Goal: Information Seeking & Learning: Learn about a topic

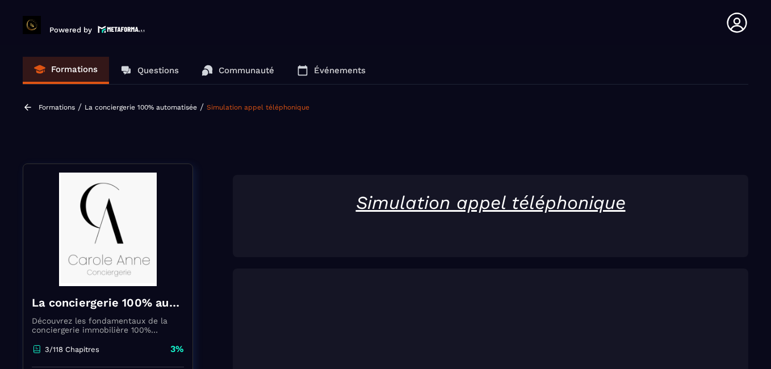
scroll to position [118, 0]
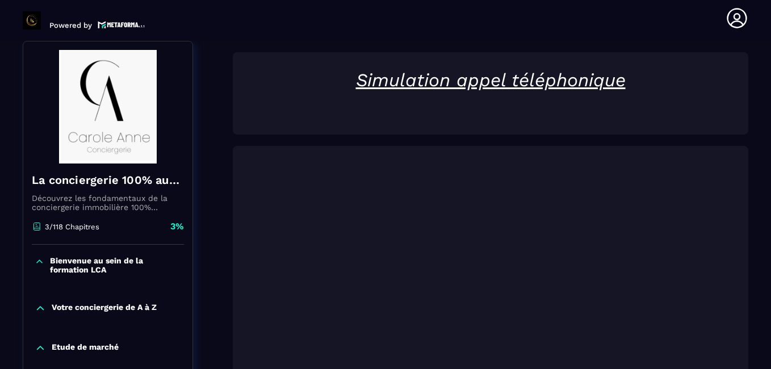
click at [544, 93] on p at bounding box center [490, 96] width 493 height 11
click at [768, 153] on section "Formations Questions Communauté Événements Formations / La conciergerie 100% au…" at bounding box center [385, 205] width 771 height 328
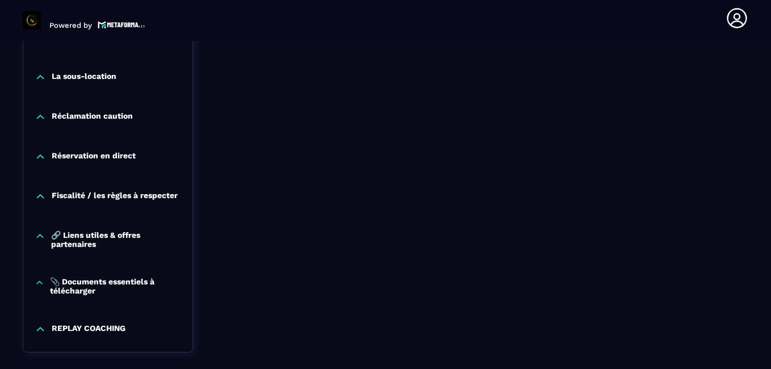
scroll to position [1195, 0]
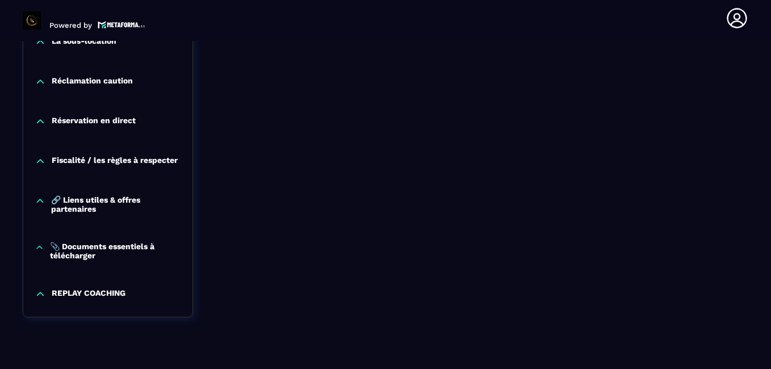
click at [77, 297] on p "REPLAY COACHING" at bounding box center [89, 293] width 74 height 11
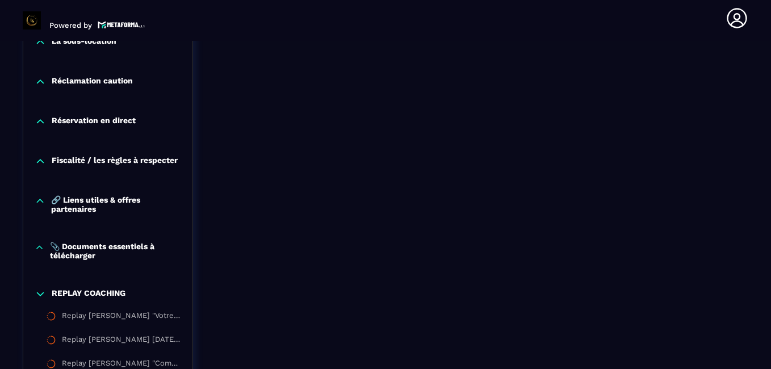
click at [83, 292] on p "REPLAY COACHING" at bounding box center [89, 293] width 74 height 11
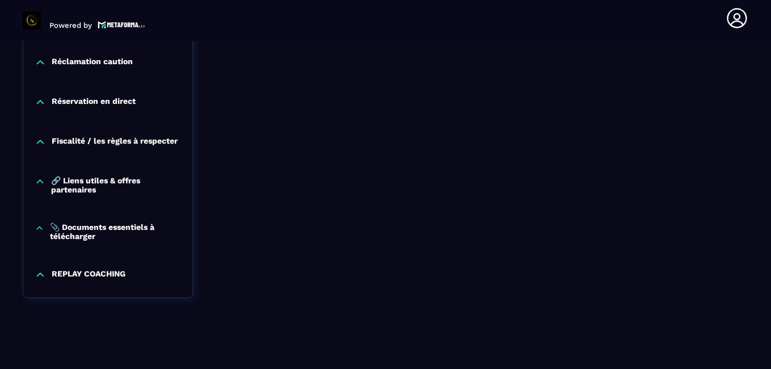
scroll to position [1217, 0]
click at [97, 273] on p "REPLAY COACHING" at bounding box center [89, 274] width 74 height 11
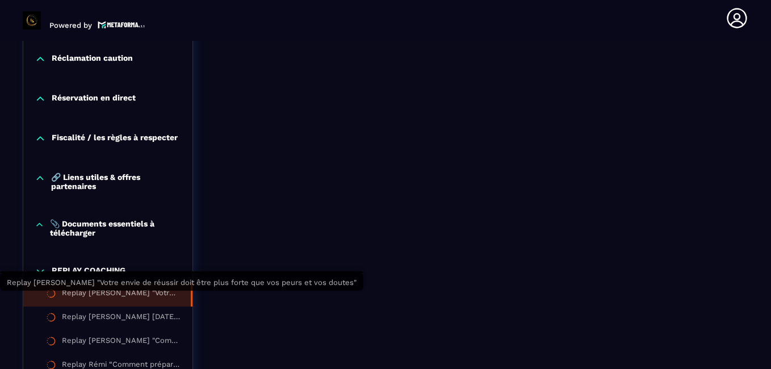
click at [136, 301] on div "Replay [PERSON_NAME] "Votre envie de réussir doit être plus forte que vos peurs…" at bounding box center [120, 294] width 117 height 12
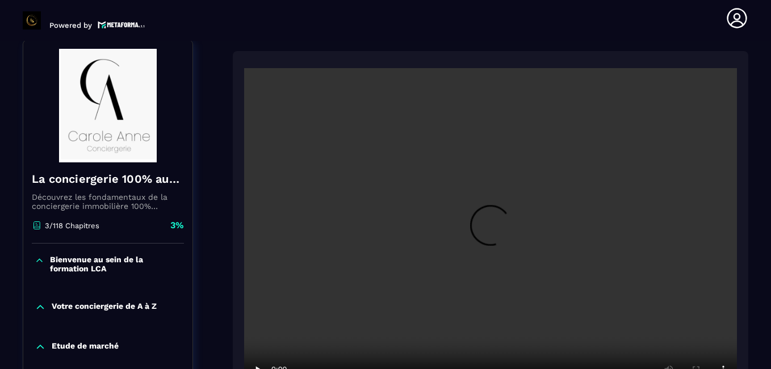
scroll to position [118, 0]
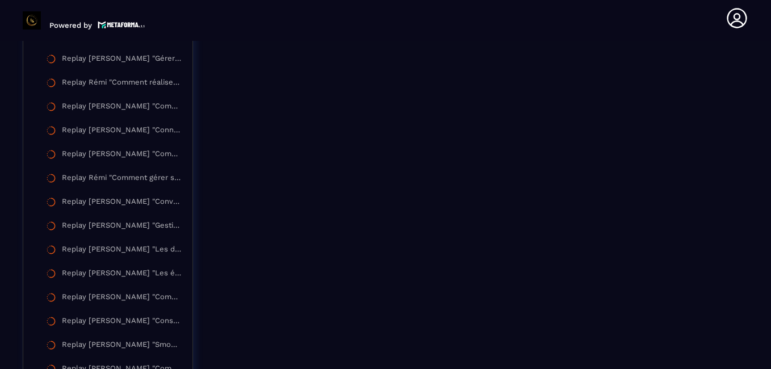
scroll to position [2215, 0]
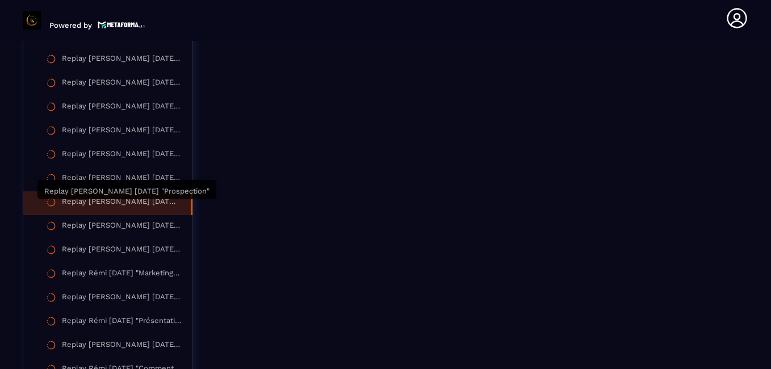
click at [111, 202] on div "Replay [PERSON_NAME] [DATE] "Prospection"" at bounding box center [120, 203] width 117 height 12
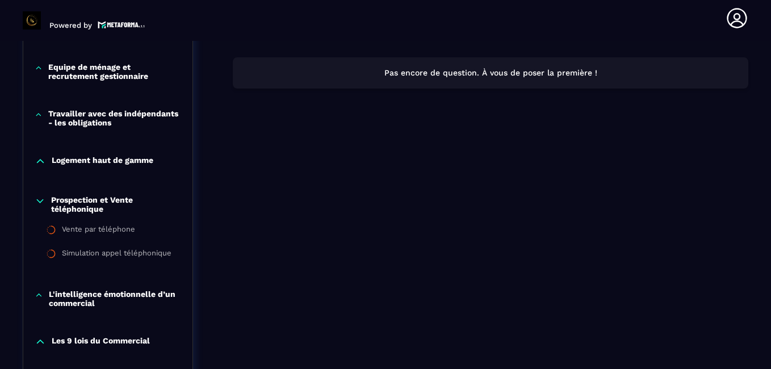
scroll to position [118, 0]
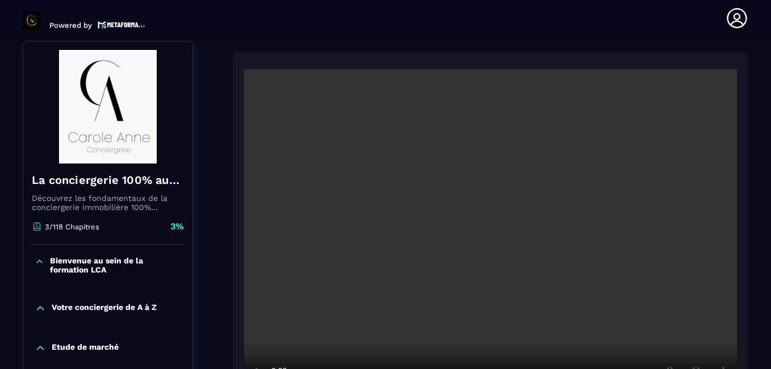
click at [754, 88] on section "Formations Questions Communauté Événements Formations / La conciergerie 100% au…" at bounding box center [385, 205] width 771 height 328
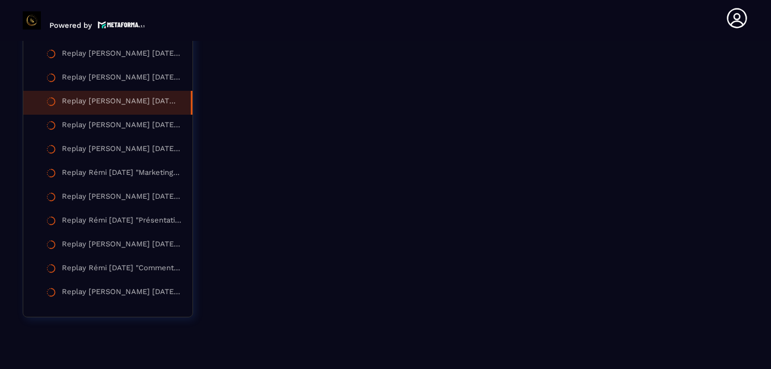
scroll to position [2292, 0]
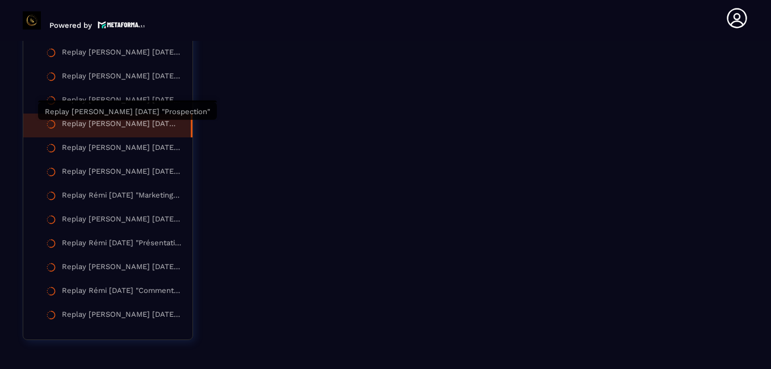
click at [73, 126] on div "Replay [PERSON_NAME] [DATE] "Prospection"" at bounding box center [120, 125] width 117 height 12
drag, startPoint x: 73, startPoint y: 126, endPoint x: 51, endPoint y: 133, distance: 22.6
click at [51, 132] on div at bounding box center [51, 125] width 10 height 12
click at [123, 130] on div "Replay [PERSON_NAME] [DATE] "Prospection"" at bounding box center [120, 125] width 117 height 12
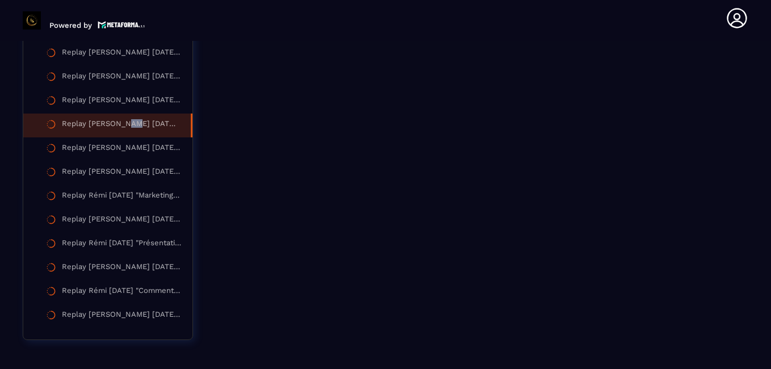
click at [123, 130] on div "Replay [PERSON_NAME] [DATE] "Prospection"" at bounding box center [120, 125] width 117 height 12
drag, startPoint x: 123, startPoint y: 130, endPoint x: 171, endPoint y: 129, distance: 48.2
click at [171, 129] on div "Replay [PERSON_NAME] [DATE] "Prospection"" at bounding box center [120, 125] width 117 height 12
drag, startPoint x: 171, startPoint y: 129, endPoint x: 163, endPoint y: 129, distance: 7.4
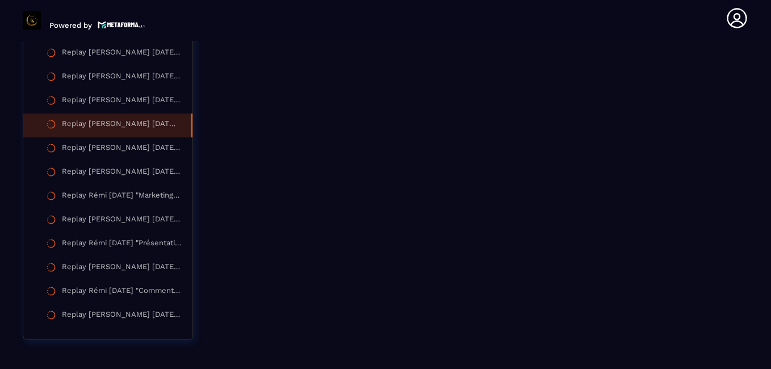
click at [163, 129] on div "Replay [PERSON_NAME] [DATE] "Prospection"" at bounding box center [120, 125] width 117 height 12
click at [167, 129] on div "Replay [PERSON_NAME] [DATE] "Prospection"" at bounding box center [120, 125] width 117 height 12
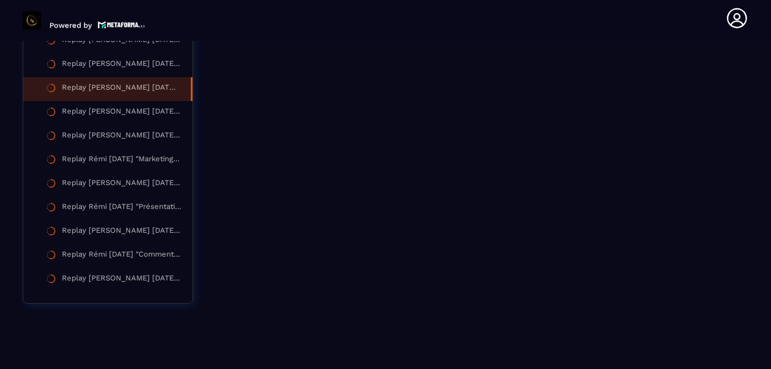
scroll to position [2338, 0]
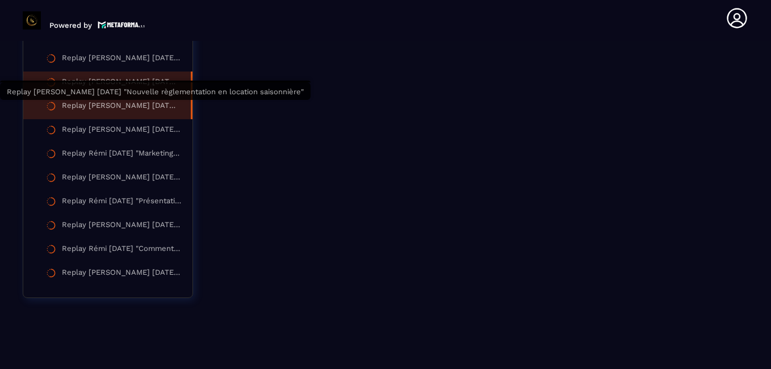
click at [97, 104] on div "Replay [PERSON_NAME] [DATE] "Nouvelle règlementation en location saisonnière"" at bounding box center [120, 107] width 117 height 12
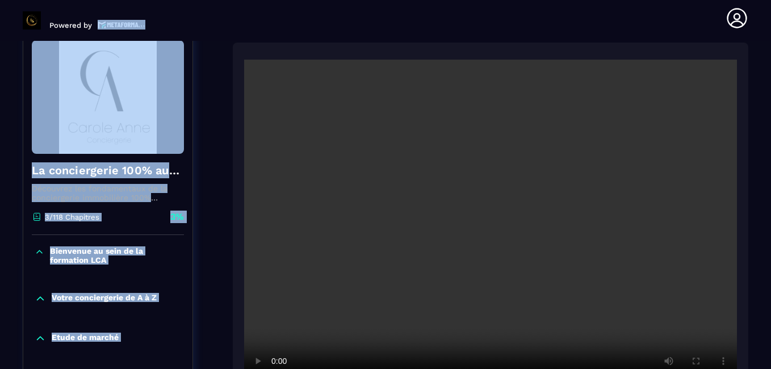
scroll to position [118, 0]
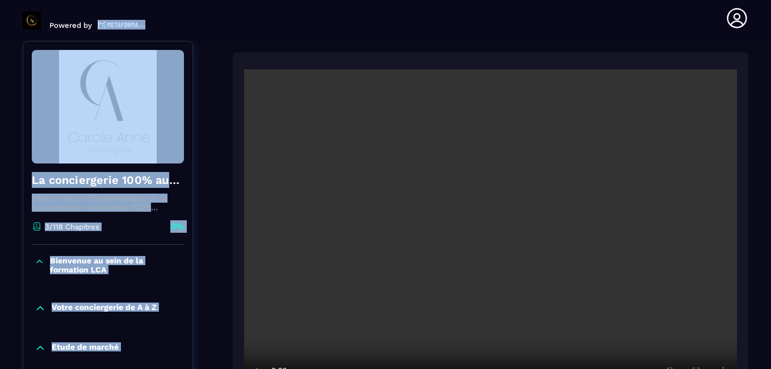
click at [753, 86] on section "Formations Questions Communauté Événements Formations / La conciergerie 100% au…" at bounding box center [385, 205] width 771 height 328
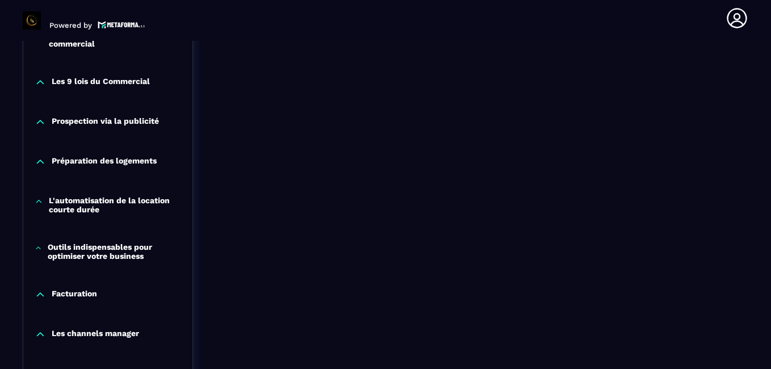
scroll to position [2215, 0]
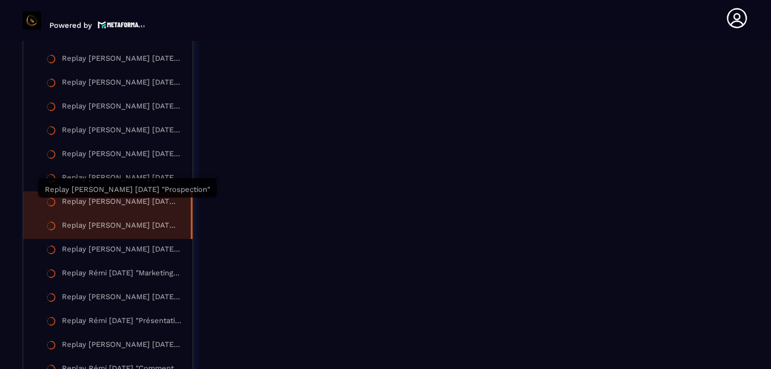
click at [140, 201] on div "Replay [PERSON_NAME] [DATE] "Prospection"" at bounding box center [120, 203] width 117 height 12
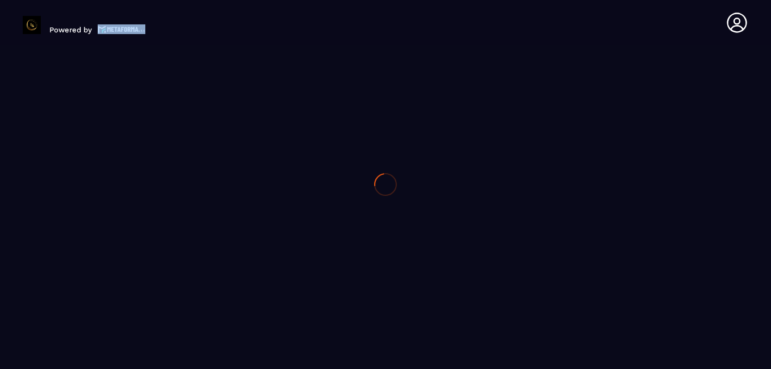
click at [140, 201] on div at bounding box center [385, 184] width 771 height 369
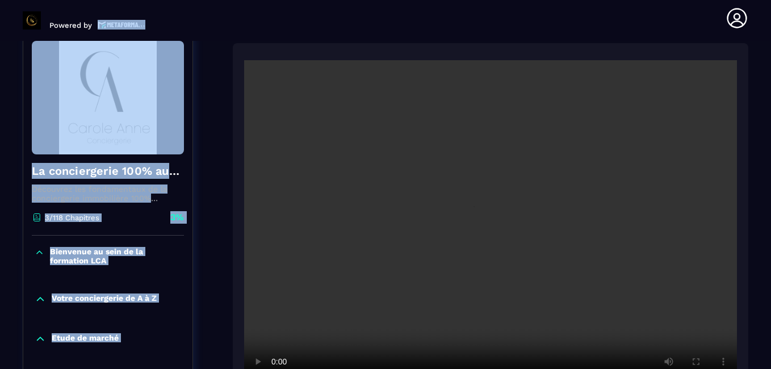
scroll to position [118, 0]
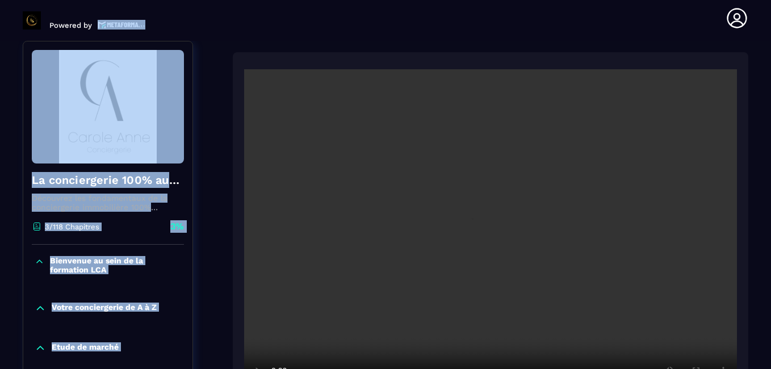
click at [764, 111] on section "Formations Questions Communauté Événements Formations / La conciergerie 100% au…" at bounding box center [385, 205] width 771 height 328
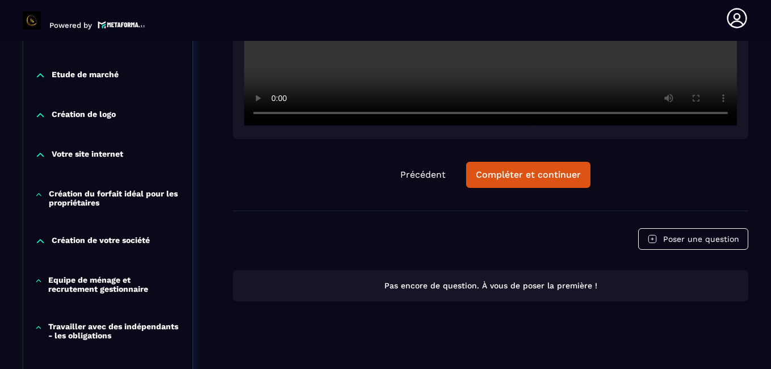
scroll to position [413, 0]
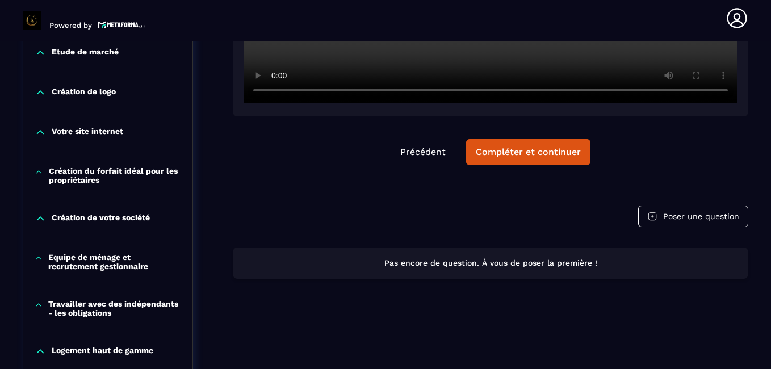
click at [753, 124] on section "Formations Questions Communauté Événements Formations / La conciergerie 100% au…" at bounding box center [385, 205] width 771 height 328
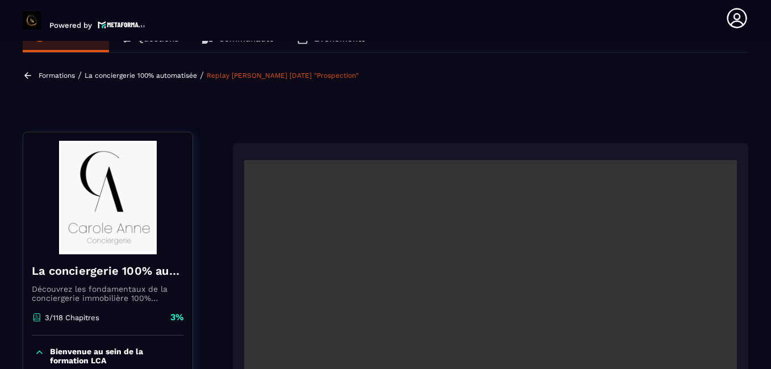
scroll to position [50, 0]
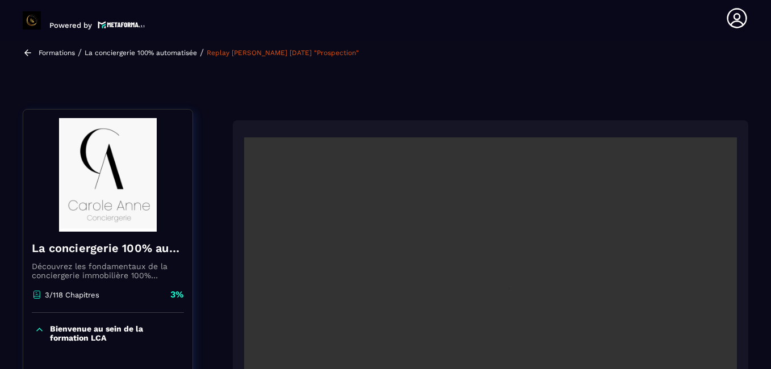
click at [765, 142] on section "Formations Questions Communauté Événements Formations / La conciergerie 100% au…" at bounding box center [385, 205] width 771 height 328
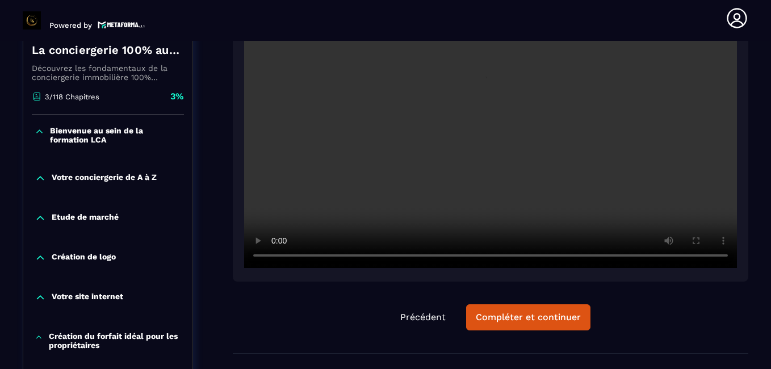
scroll to position [254, 0]
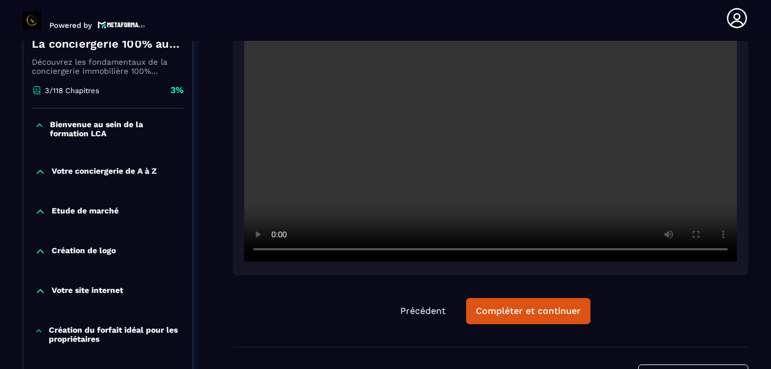
click at [703, 247] on video at bounding box center [490, 97] width 493 height 329
click at [700, 299] on div "Précédent Compléter et continuer" at bounding box center [490, 311] width 515 height 26
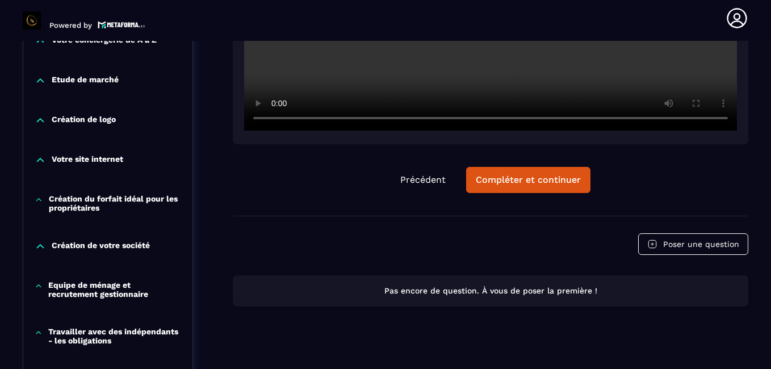
scroll to position [390, 0]
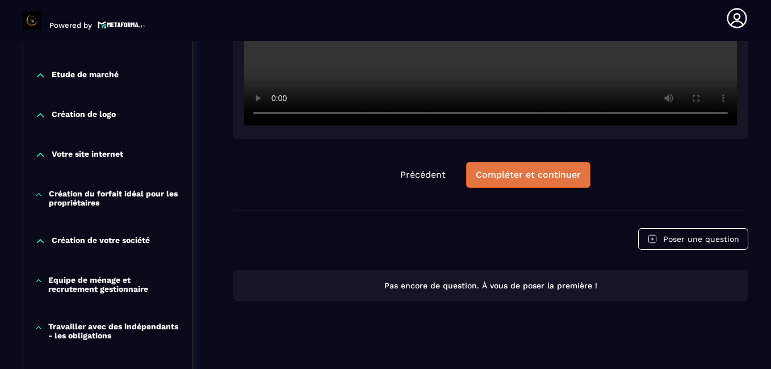
click at [522, 177] on div "Compléter et continuer" at bounding box center [528, 174] width 105 height 11
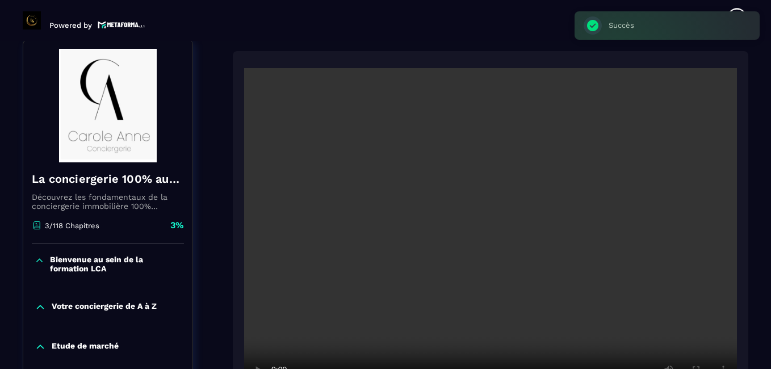
scroll to position [118, 0]
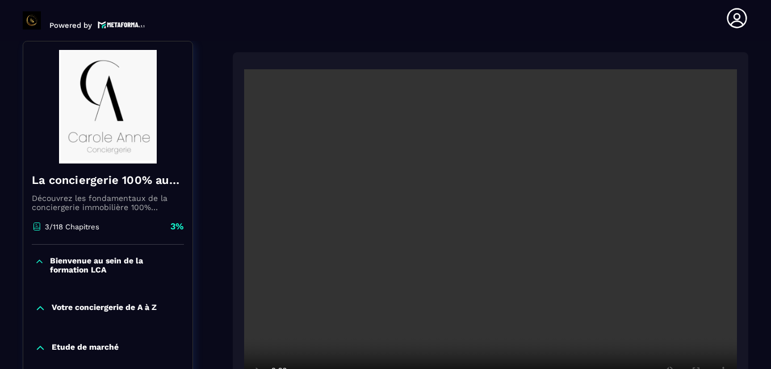
click at [768, 216] on section "Formations Questions Communauté Événements Formations / La conciergerie 100% au…" at bounding box center [385, 205] width 771 height 328
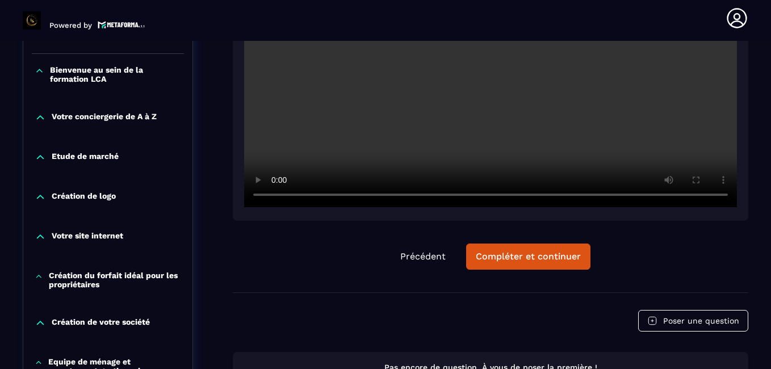
scroll to position [300, 0]
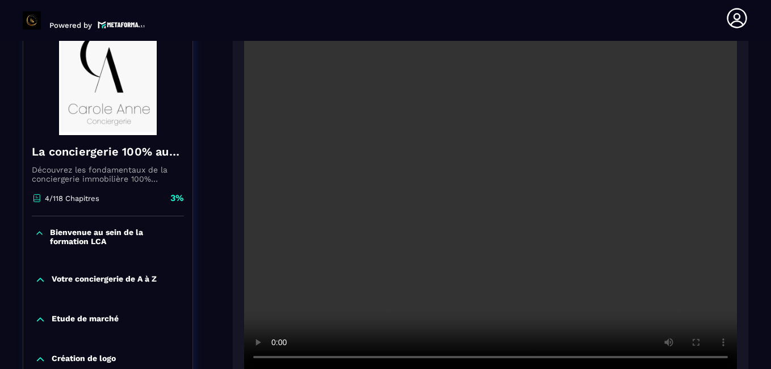
scroll to position [118, 0]
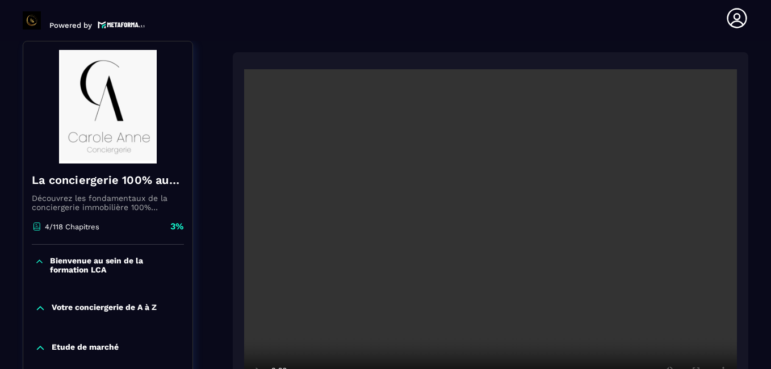
click at [759, 181] on section "Formations Questions Communauté Événements Formations / La conciergerie 100% au…" at bounding box center [385, 205] width 771 height 328
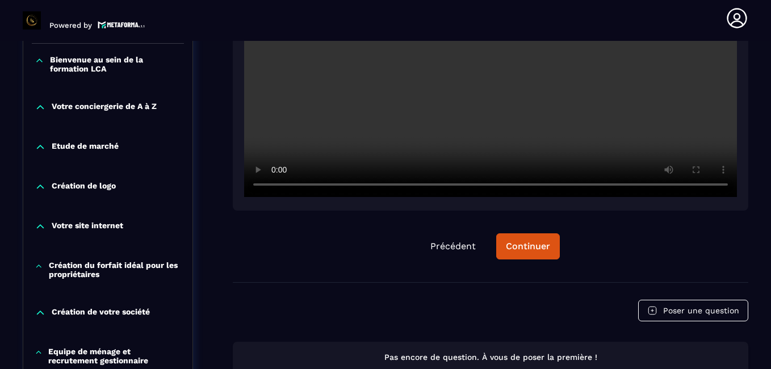
scroll to position [322, 0]
